Goal: Ask a question: Seek information or help from site administrators or community

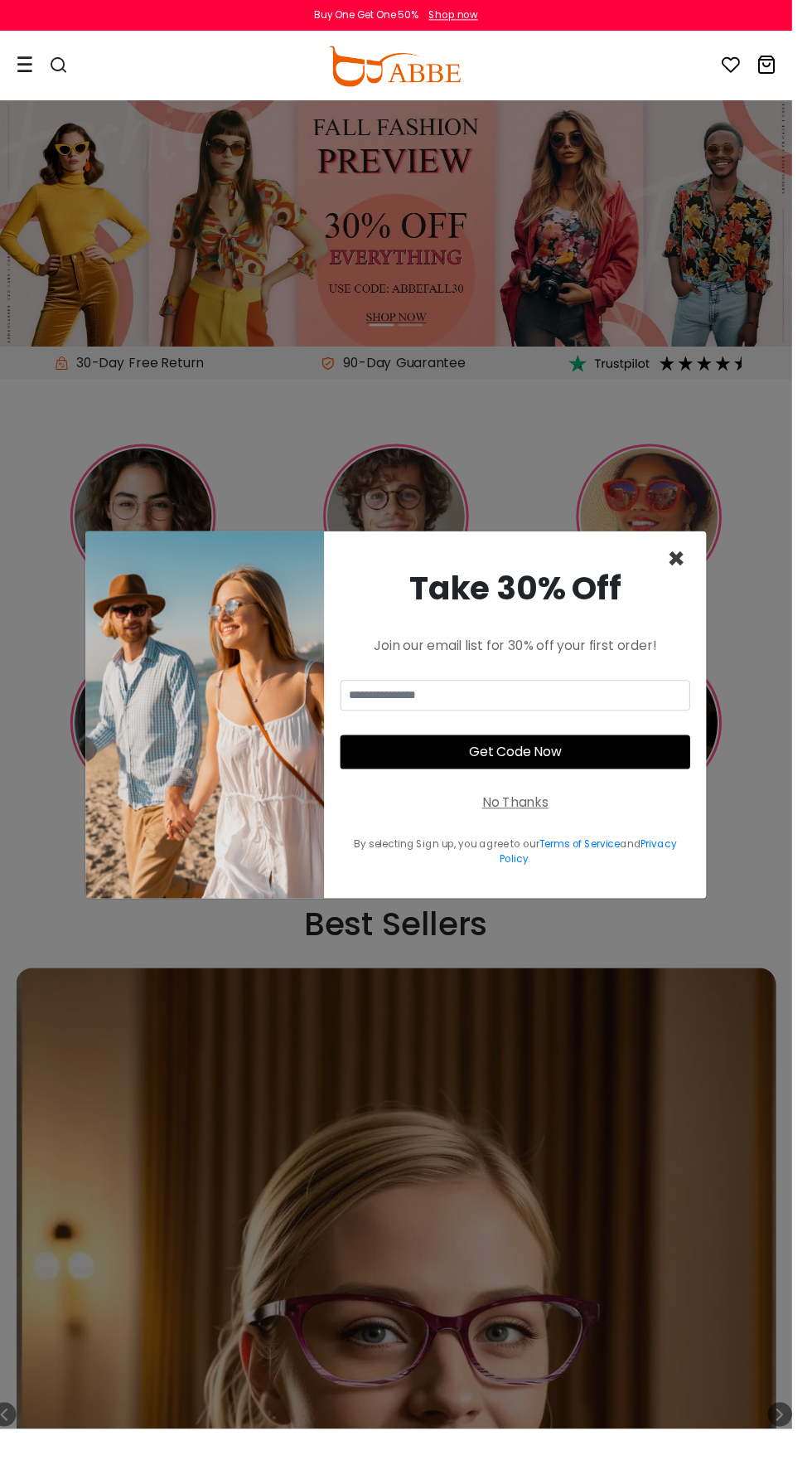
click at [702, 593] on span "×" at bounding box center [693, 573] width 19 height 43
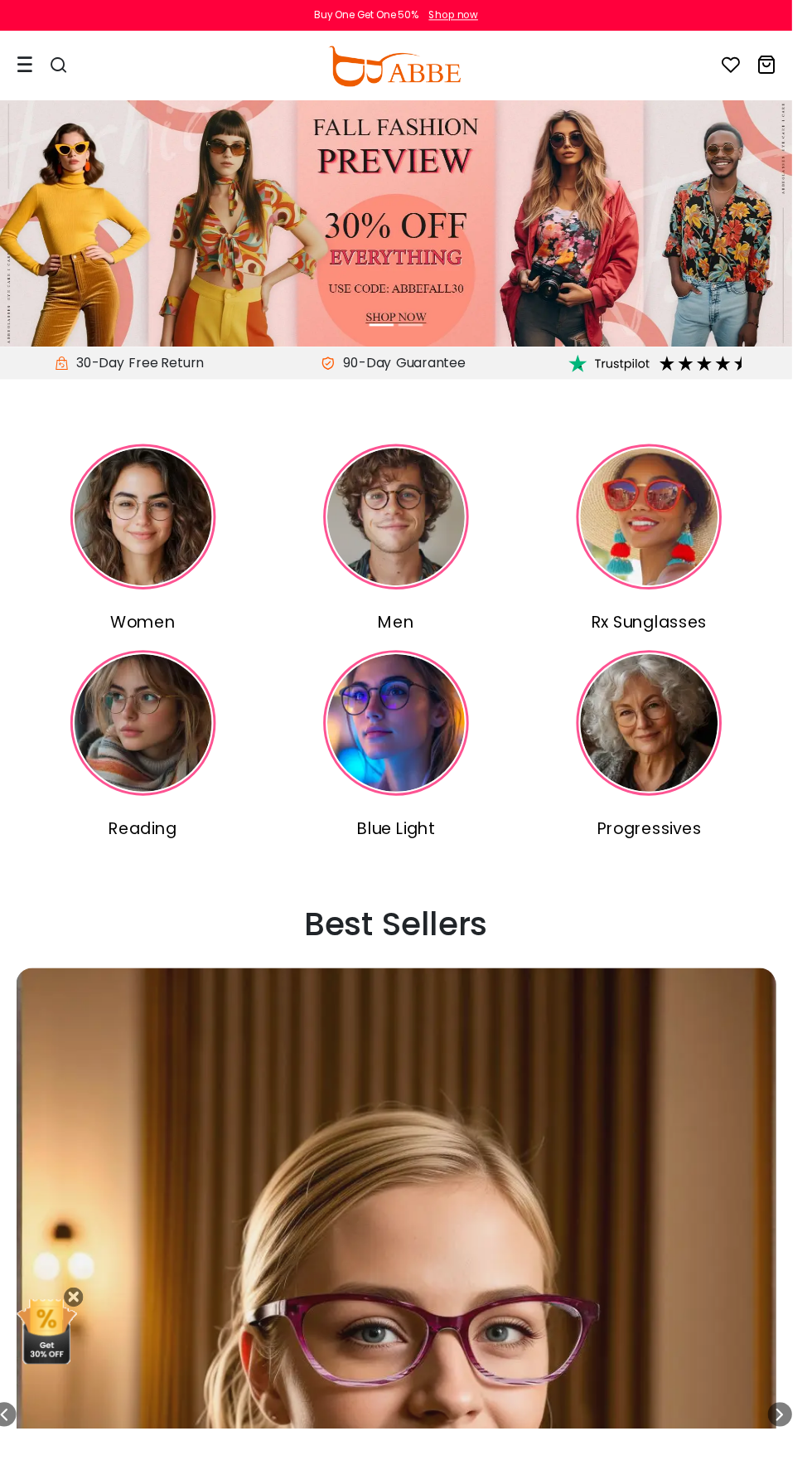
click at [22, 59] on icon at bounding box center [25, 66] width 17 height 18
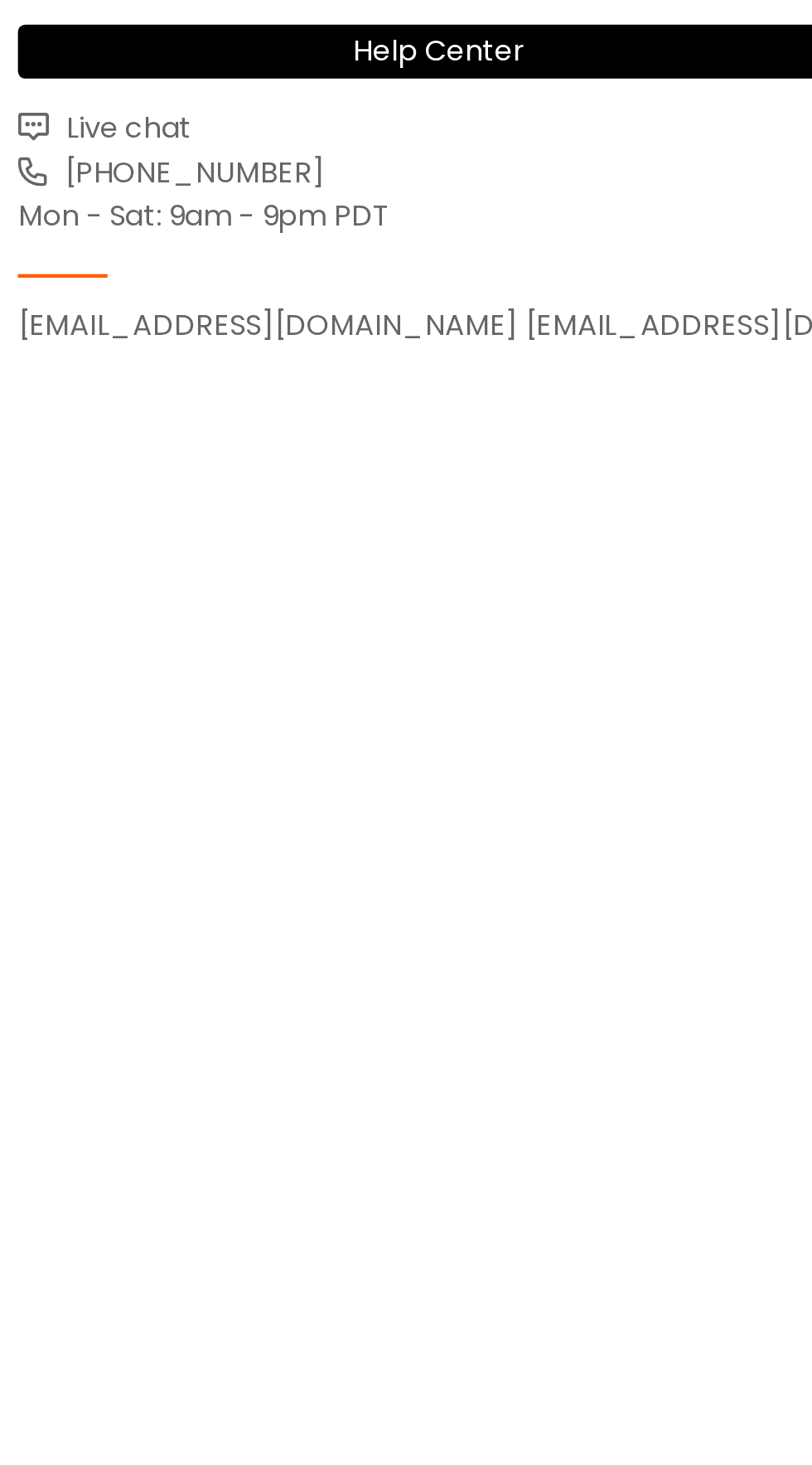
click at [59, 394] on span "Live chat" at bounding box center [58, 398] width 63 height 19
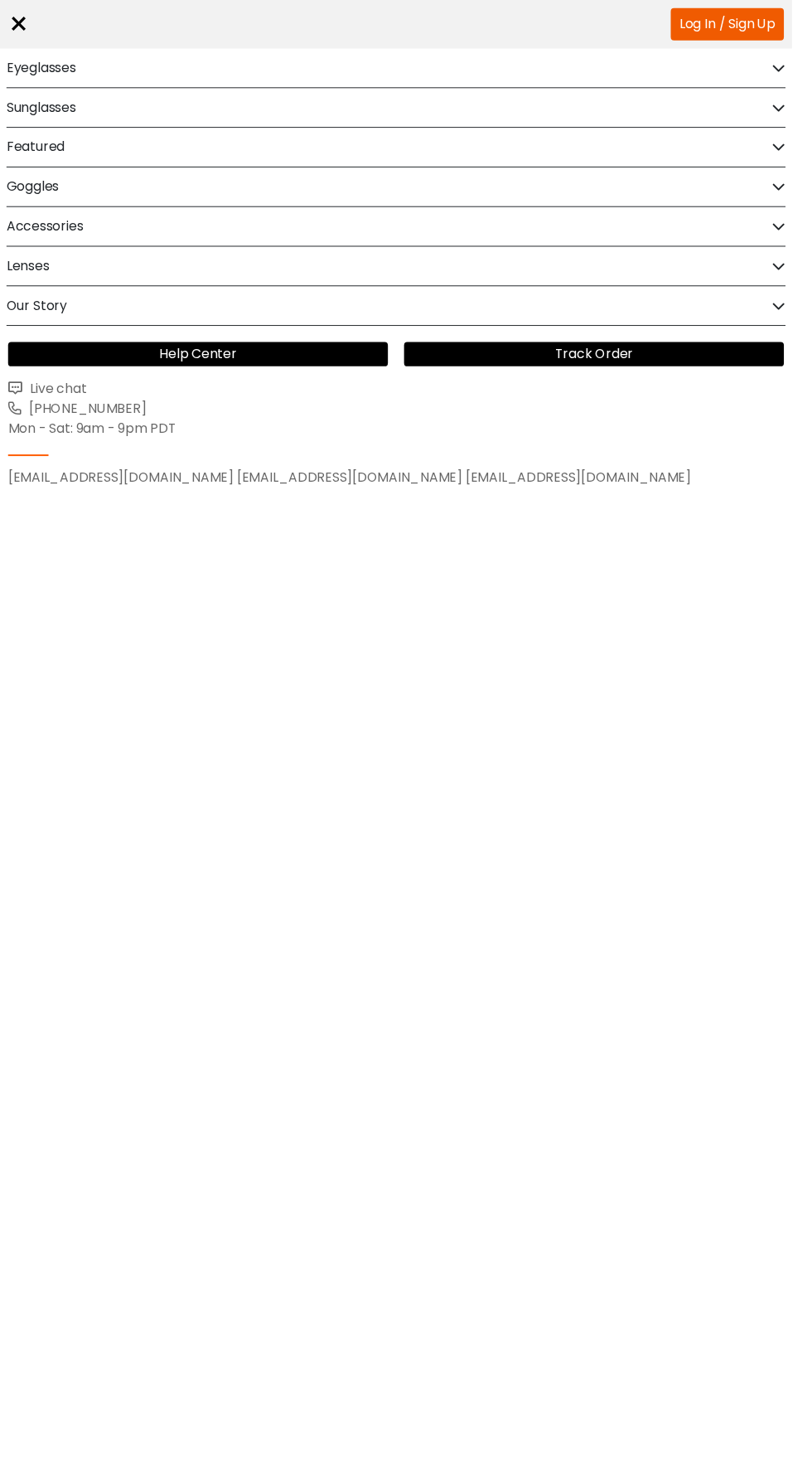
click at [19, 30] on div "×" at bounding box center [19, 25] width 21 height 50
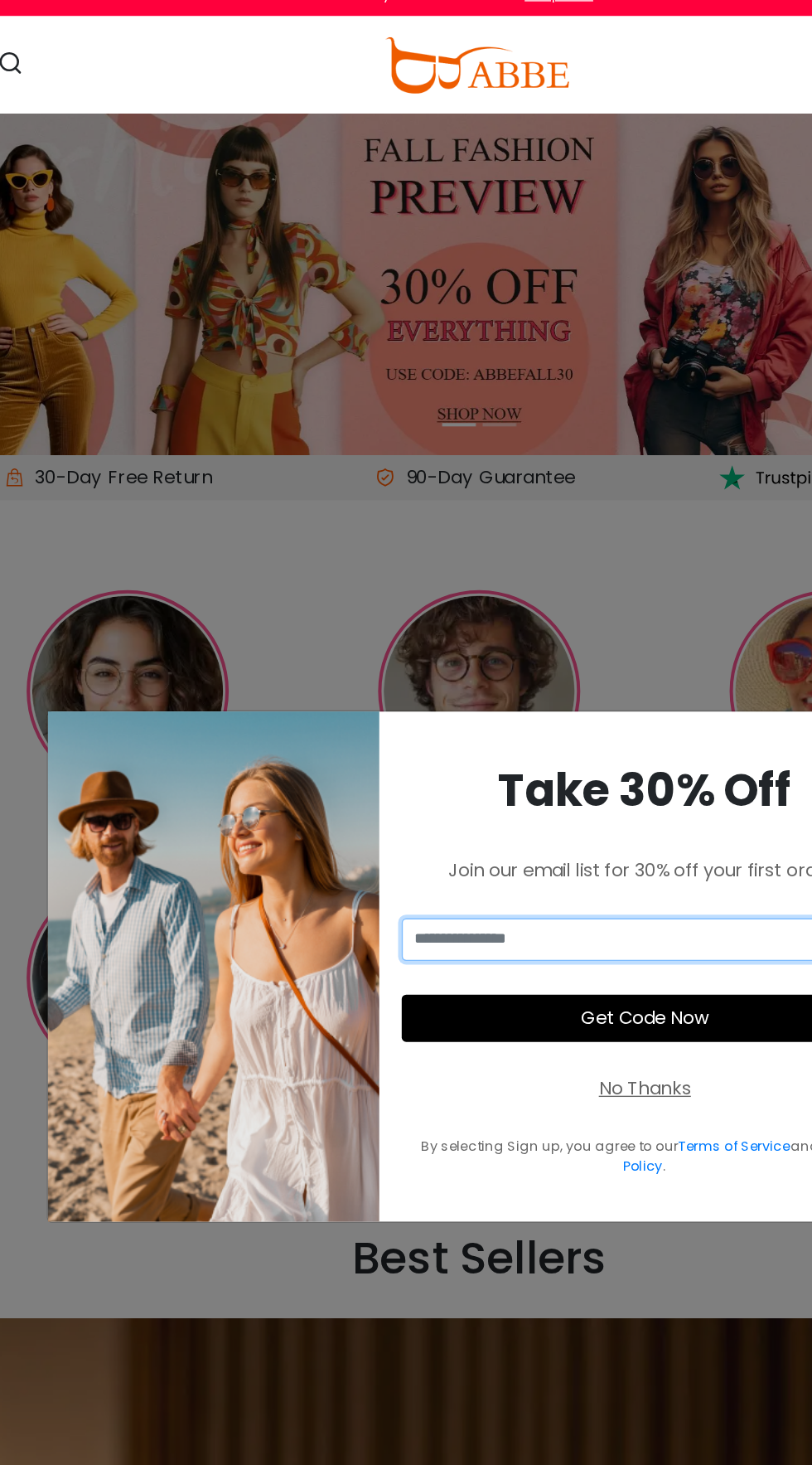
click at [562, 697] on input "email" at bounding box center [528, 713] width 359 height 32
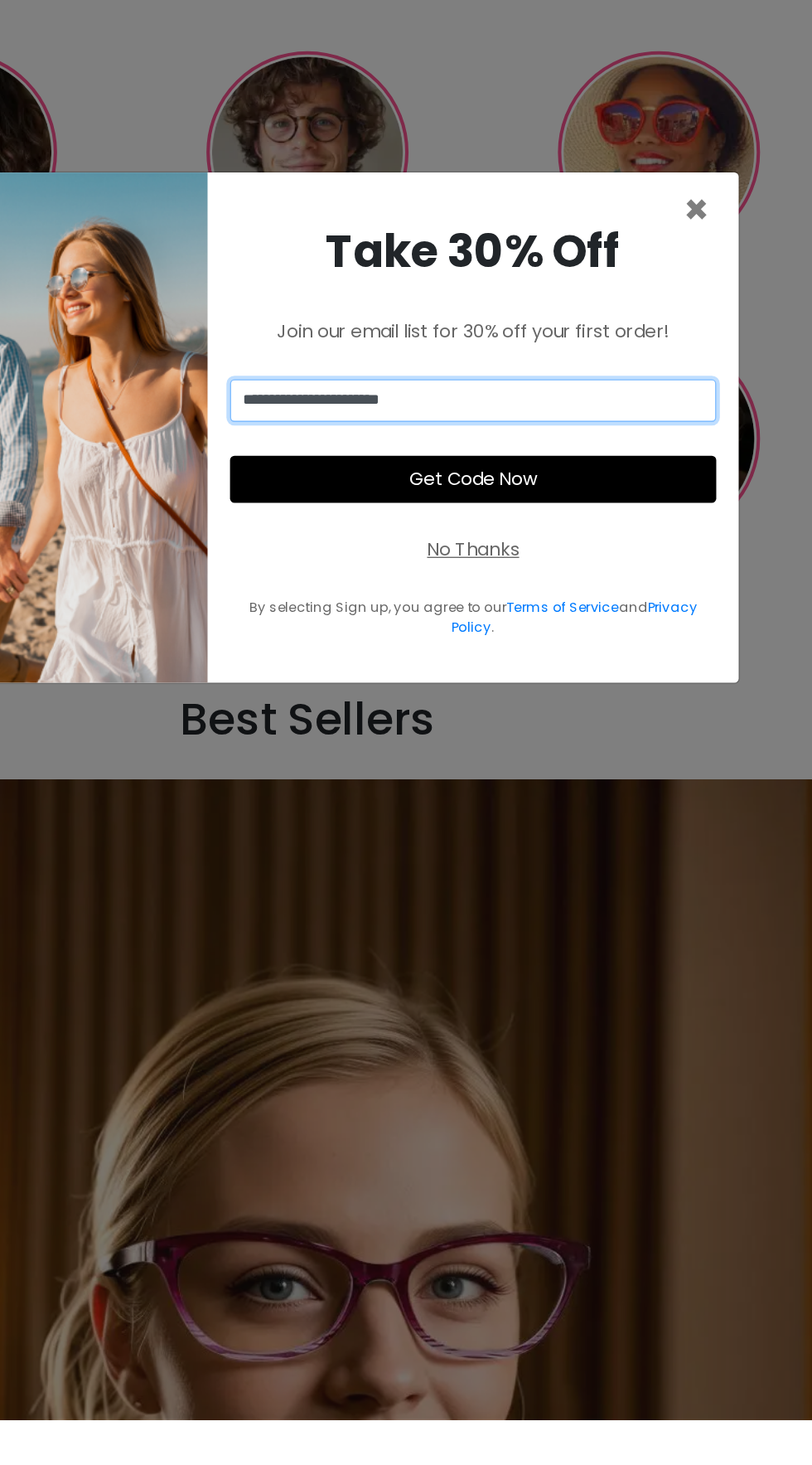
type input "**********"
click at [647, 754] on button "Get Code Now" at bounding box center [528, 771] width 359 height 35
click at [650, 697] on input "**********" at bounding box center [528, 713] width 359 height 32
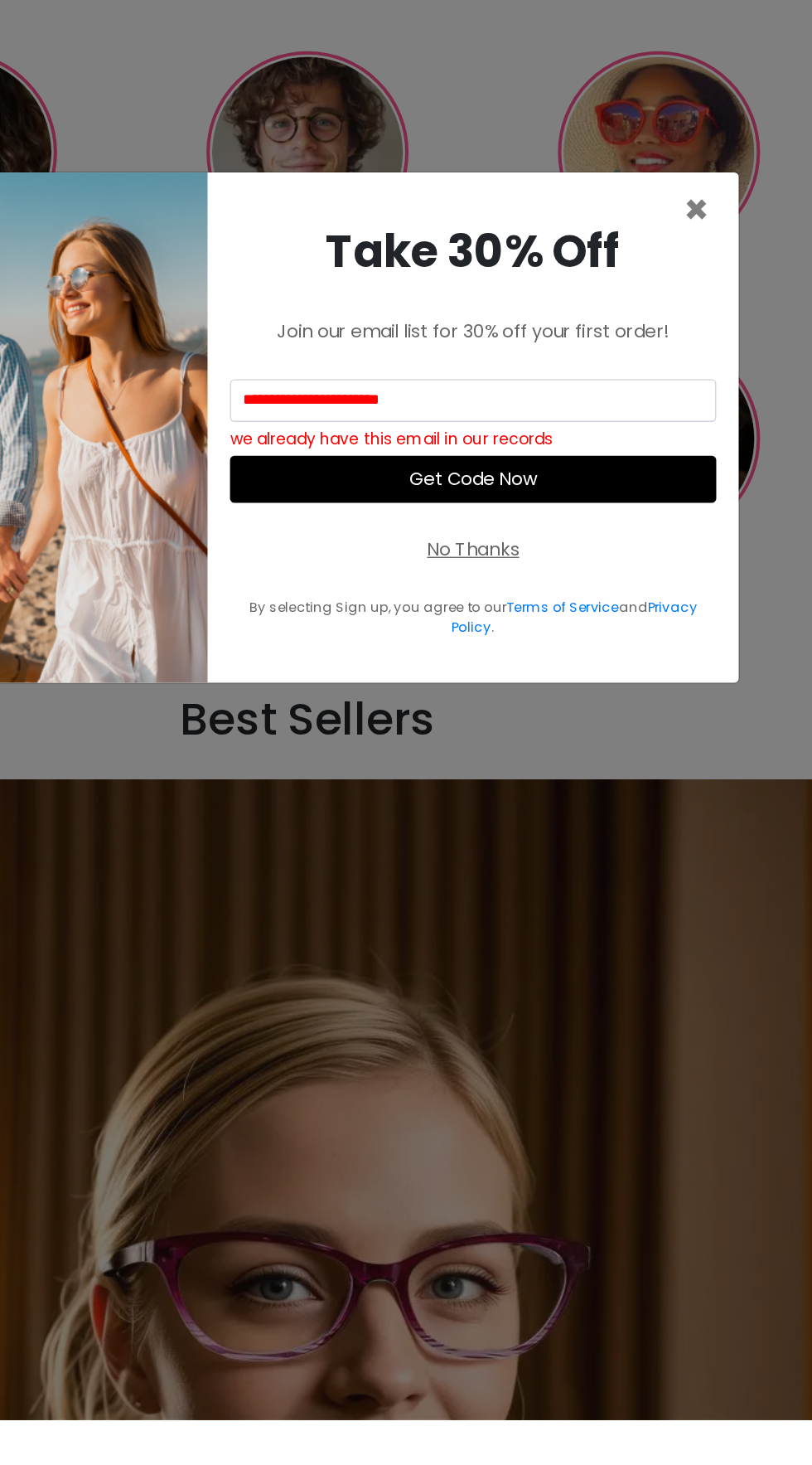
click at [560, 813] on div "No Thanks" at bounding box center [528, 823] width 68 height 19
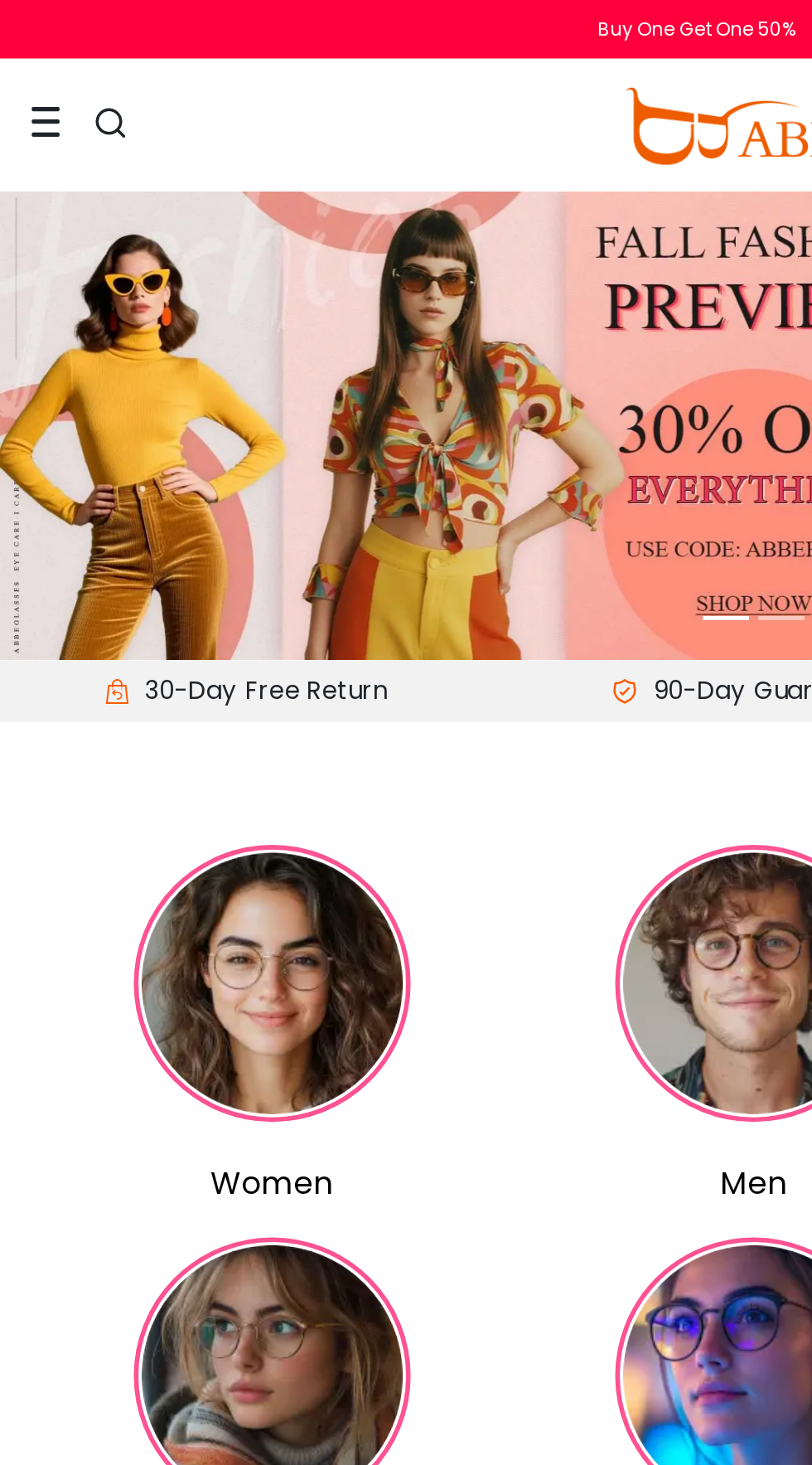
click at [23, 68] on icon at bounding box center [25, 66] width 17 height 18
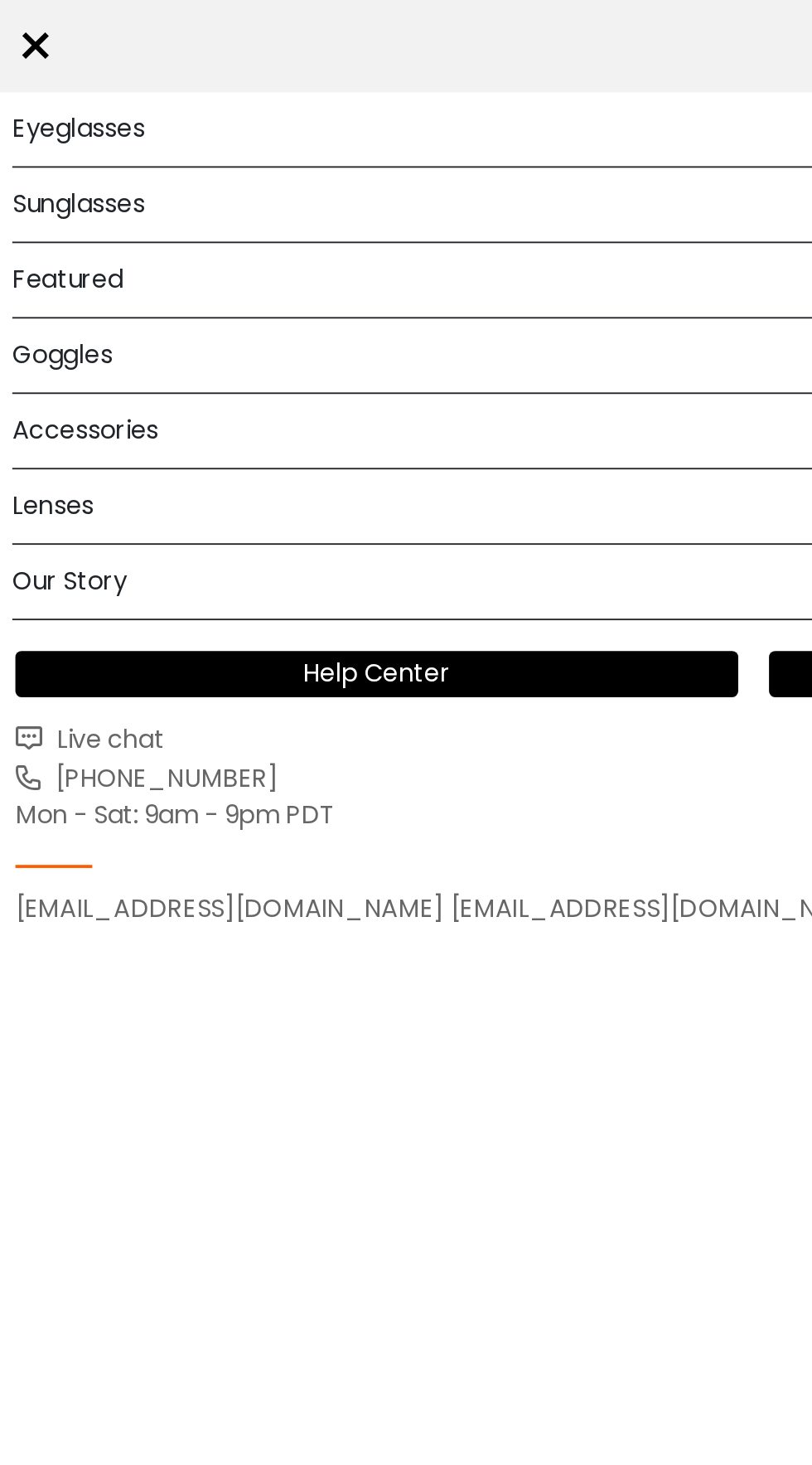
click at [66, 373] on link "Help Center" at bounding box center [203, 363] width 390 height 25
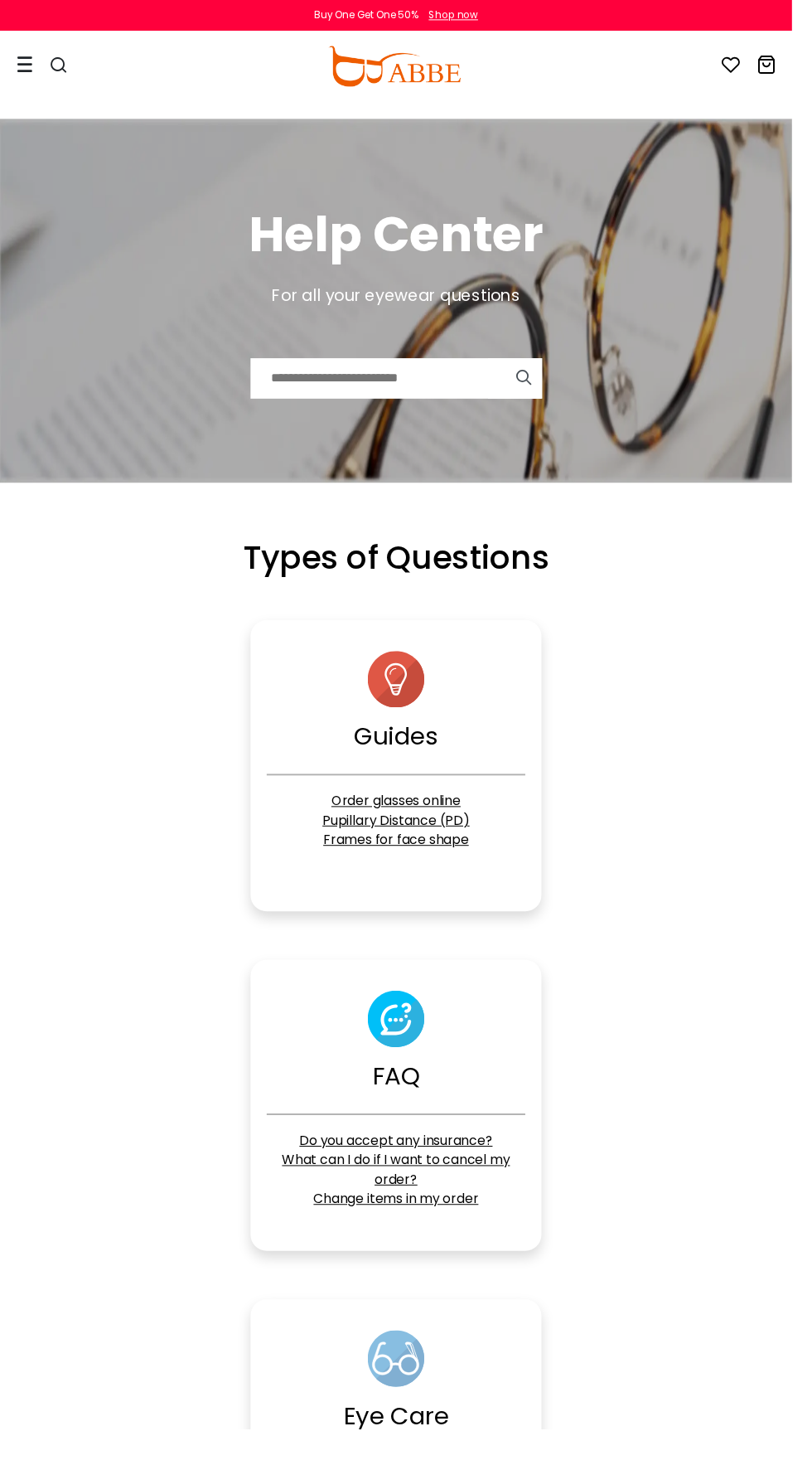
click at [24, 83] on div at bounding box center [25, 67] width 17 height 68
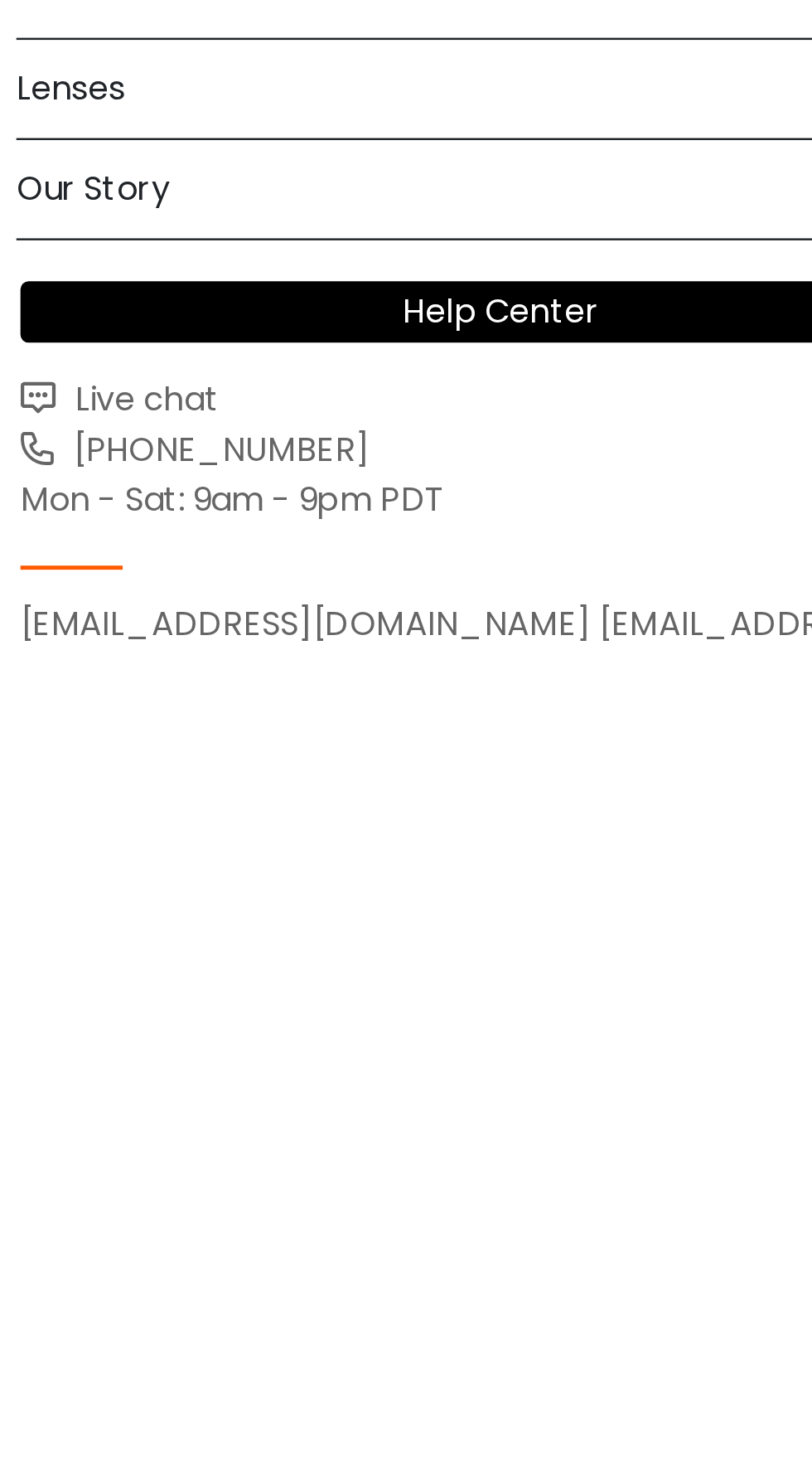
click at [70, 394] on span "Live chat" at bounding box center [58, 398] width 63 height 19
